Goal: Task Accomplishment & Management: Manage account settings

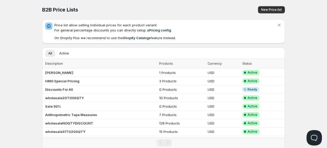
scroll to position [19, 0]
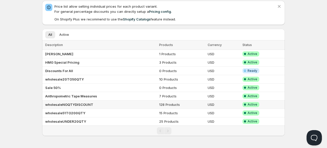
click at [53, 104] on b "wholesaleNOQTYDISCOUNT" at bounding box center [69, 104] width 48 height 4
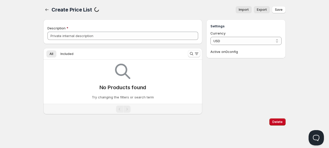
type input "wholesaleNOQTYDISCOUNT"
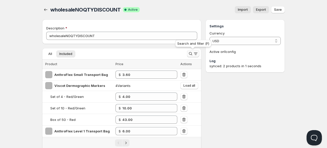
click at [190, 56] on icon "Search and filter results" at bounding box center [190, 53] width 5 height 5
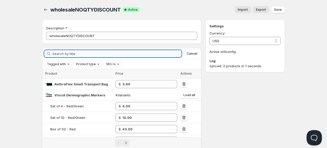
click at [163, 53] on input "Search by title" at bounding box center [116, 53] width 129 height 7
type input "[PERSON_NAME]"
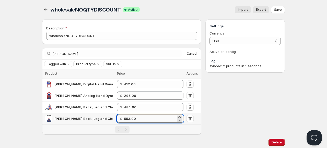
click at [137, 118] on input "553.00" at bounding box center [150, 118] width 52 height 8
drag, startPoint x: 140, startPoint y: 118, endPoint x: 98, endPoint y: 118, distance: 41.9
click at [98, 118] on tr "Takei Back, Leg and Chest Dynamometer TKK-5402 (Digital) $ 553.00" at bounding box center [121, 118] width 159 height 11
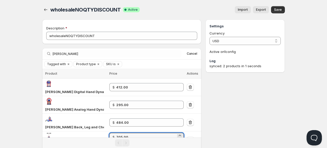
type input "705.00"
click at [25, 117] on div "Home Pricing Price lists Forms Submissions Settings Features Plans wholesaleNOQ…" at bounding box center [163, 93] width 327 height 187
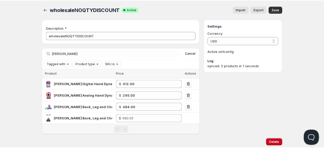
scroll to position [14, 0]
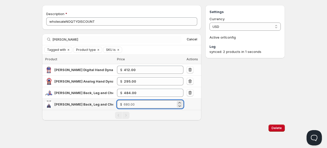
click at [129, 104] on input "number" at bounding box center [150, 104] width 52 height 8
type input "7"
type input "680.00"
click at [237, 112] on div "Settings Currency USD USD Active on 1 config Log synced: 2 products in 1 seconds" at bounding box center [244, 62] width 79 height 115
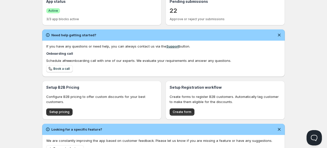
scroll to position [144, 0]
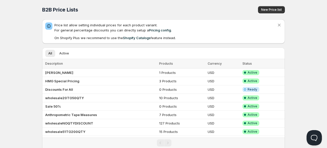
scroll to position [19, 0]
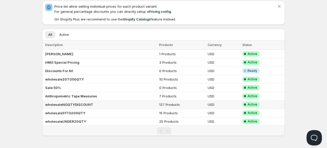
click at [65, 102] on b "wholesaleNOQTYDISCOUNT" at bounding box center [69, 104] width 48 height 4
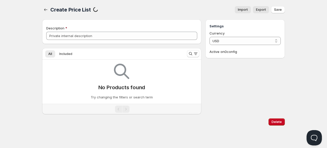
type input "wholesaleNOQTYDISCOUNT"
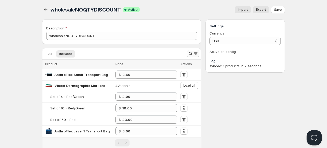
click at [190, 52] on icon "Search and filter results" at bounding box center [190, 53] width 5 height 5
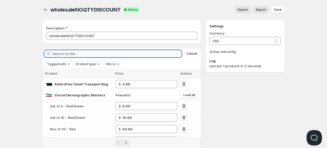
click at [156, 50] on input "Search by title" at bounding box center [116, 53] width 129 height 7
type input "[PERSON_NAME]"
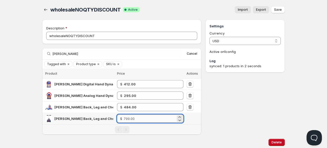
click at [138, 118] on input "number" at bounding box center [150, 118] width 52 height 8
type input "5"
click at [215, 116] on div "Settings Currency USD USD Active on 1 config Log synced: 1 products in 2 seconds" at bounding box center [244, 76] width 79 height 115
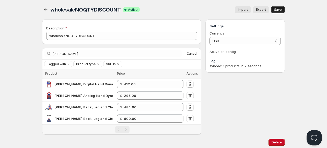
click at [279, 11] on span "Save" at bounding box center [278, 10] width 8 height 4
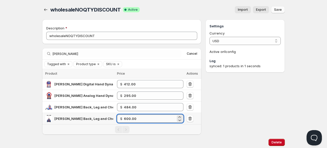
click at [134, 118] on input "600.00" at bounding box center [150, 118] width 52 height 8
click at [93, 117] on tr "[PERSON_NAME] Back, Leg and Chest Dynamometer TKK-5402 (Digital) $ 600.00" at bounding box center [121, 118] width 159 height 11
type input "705.00"
click at [226, 114] on div "Settings Currency USD USD Active on 1 config Log synced: 1 products in 1 seconds" at bounding box center [244, 76] width 79 height 115
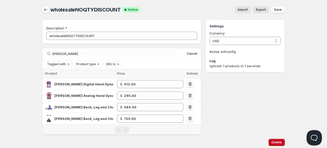
click at [45, 11] on icon "button" at bounding box center [45, 9] width 3 height 3
